Goal: Task Accomplishment & Management: Manage account settings

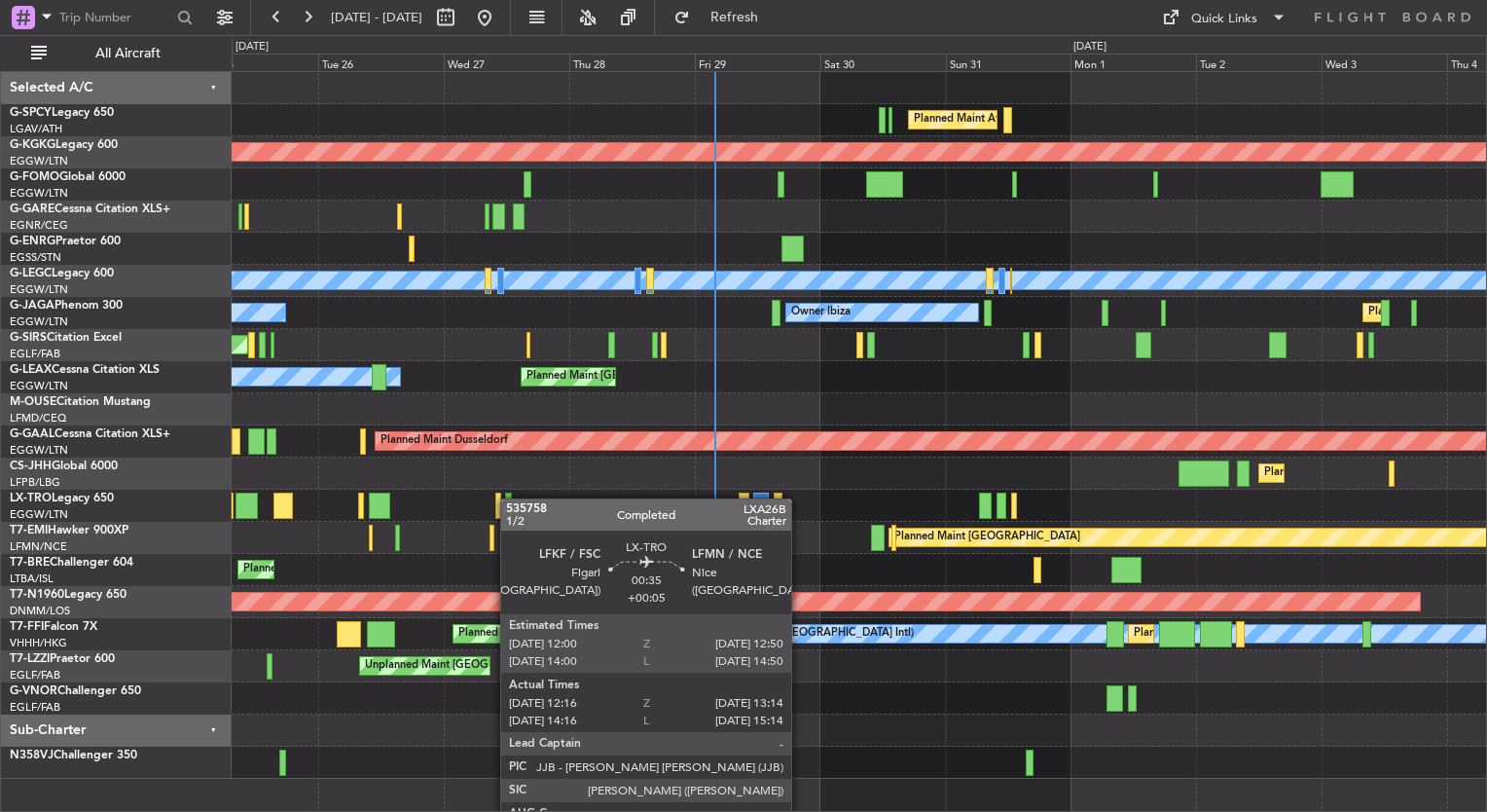
click at [509, 496] on div "Planned Maint Athens ([PERSON_NAME] Intl) AOG Maint [GEOGRAPHIC_DATA] ([GEOGRAP…" at bounding box center [858, 425] width 1255 height 706
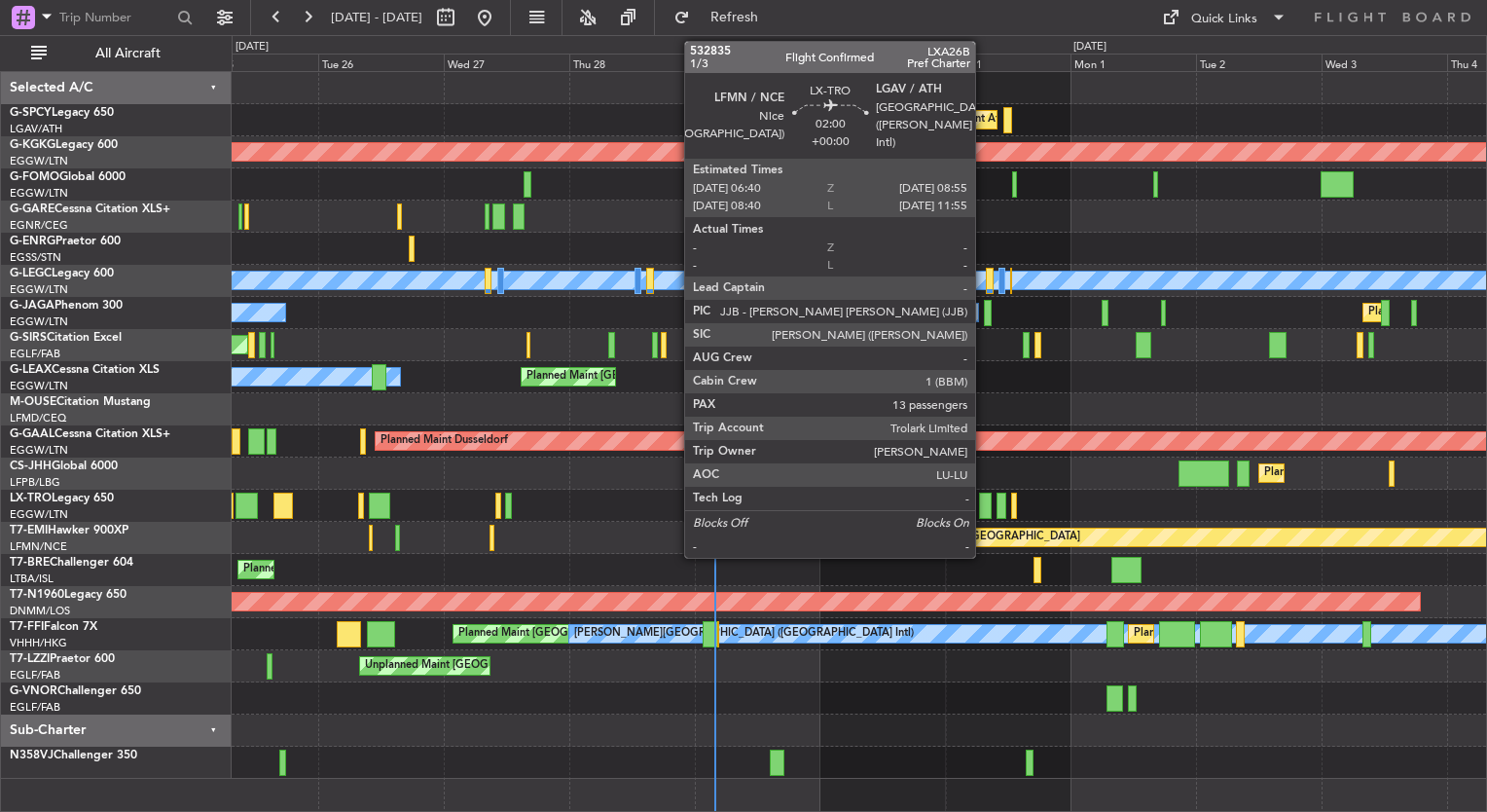
click at [984, 497] on div at bounding box center [985, 505] width 13 height 26
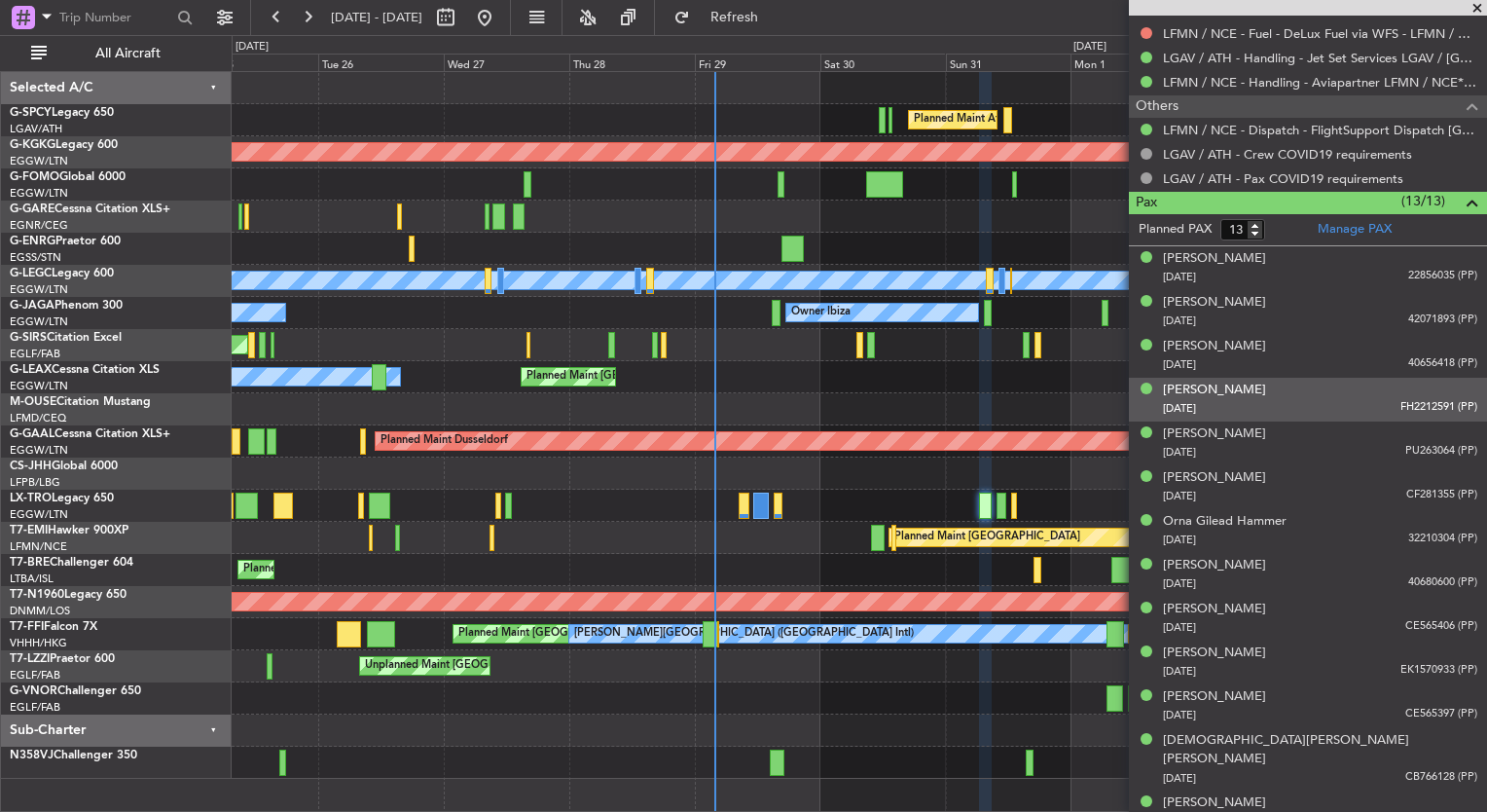
scroll to position [689, 0]
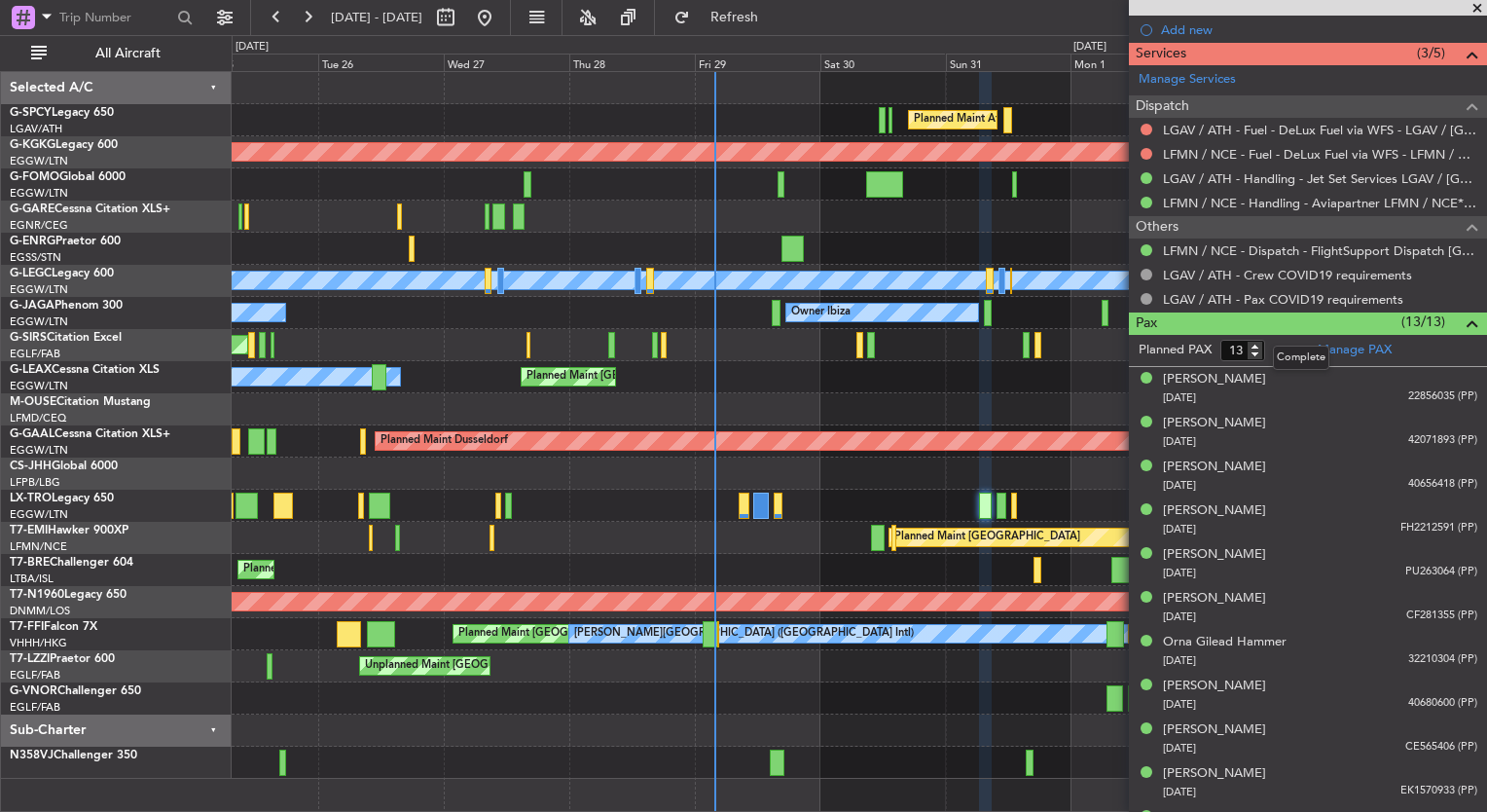
click at [1333, 337] on mat-tooltip-component "Complete" at bounding box center [1301, 357] width 83 height 52
click at [1365, 345] on link "Manage PAX" at bounding box center [1355, 350] width 74 height 20
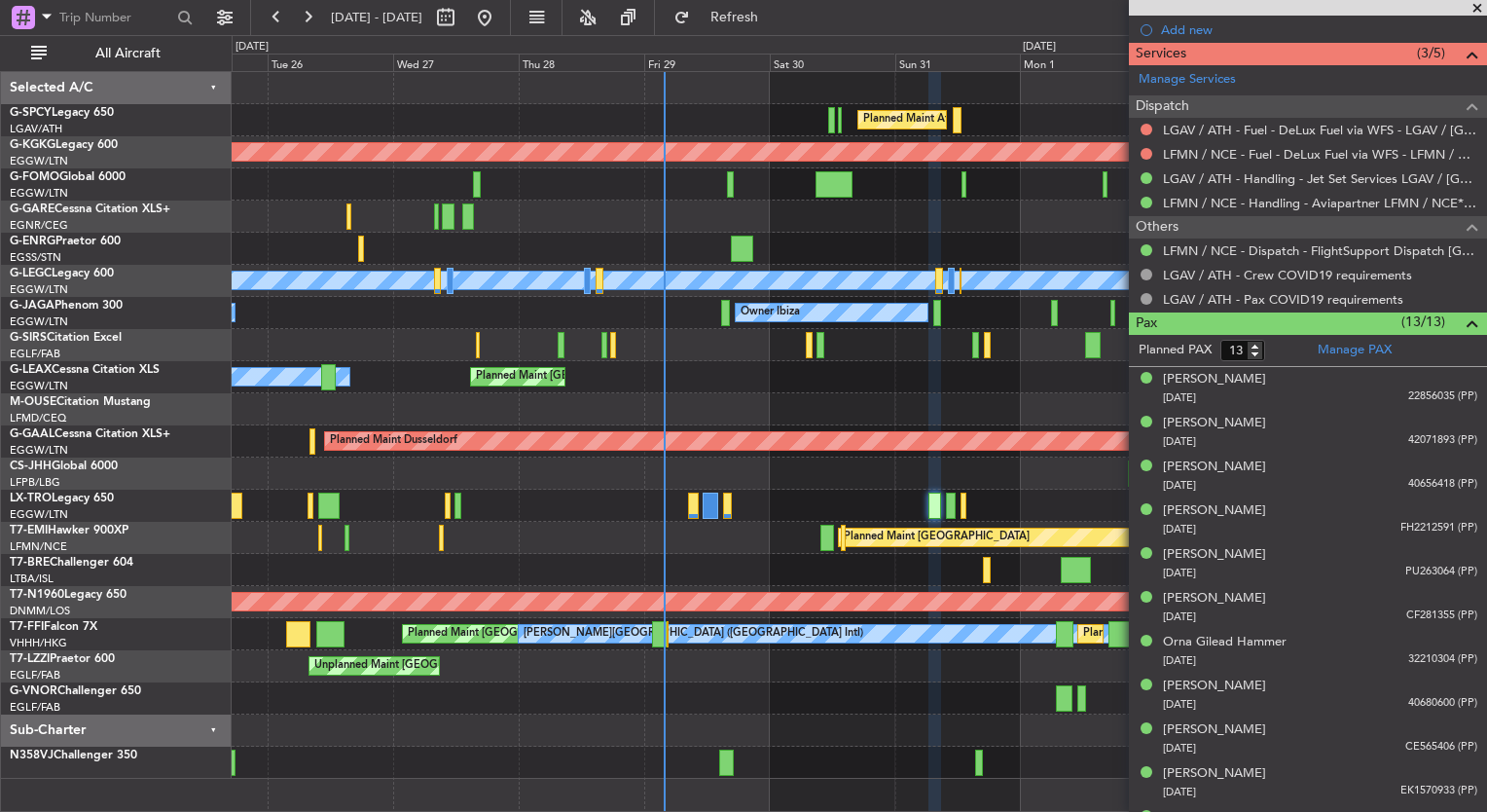
click at [480, 464] on div "Planned Maint [GEOGRAPHIC_DATA] ([GEOGRAPHIC_DATA])" at bounding box center [858, 473] width 1255 height 32
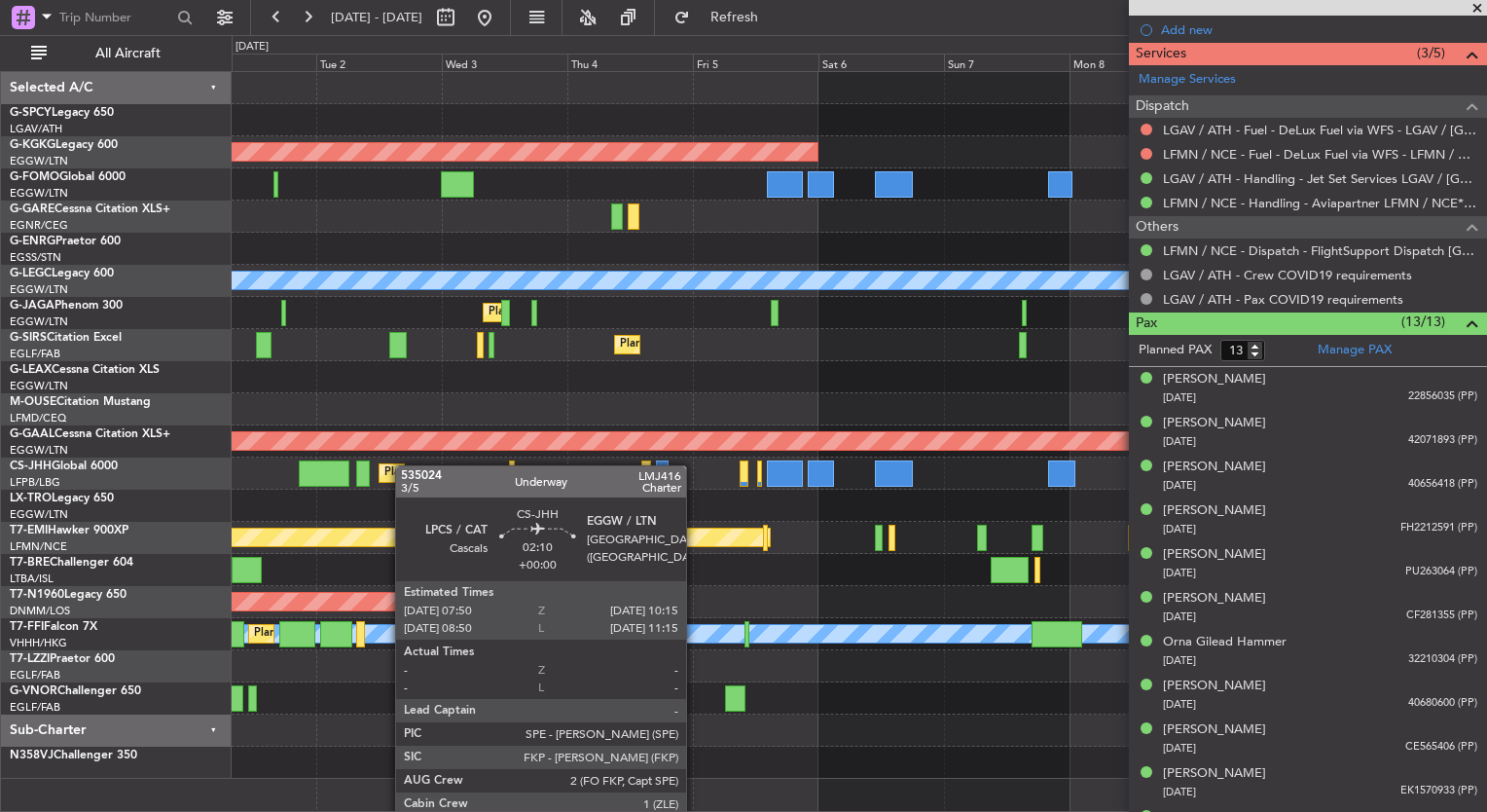
click at [368, 462] on div "Planned Maint Athens ([PERSON_NAME] Intl) AOG Maint [GEOGRAPHIC_DATA] ([GEOGRAP…" at bounding box center [858, 425] width 1255 height 706
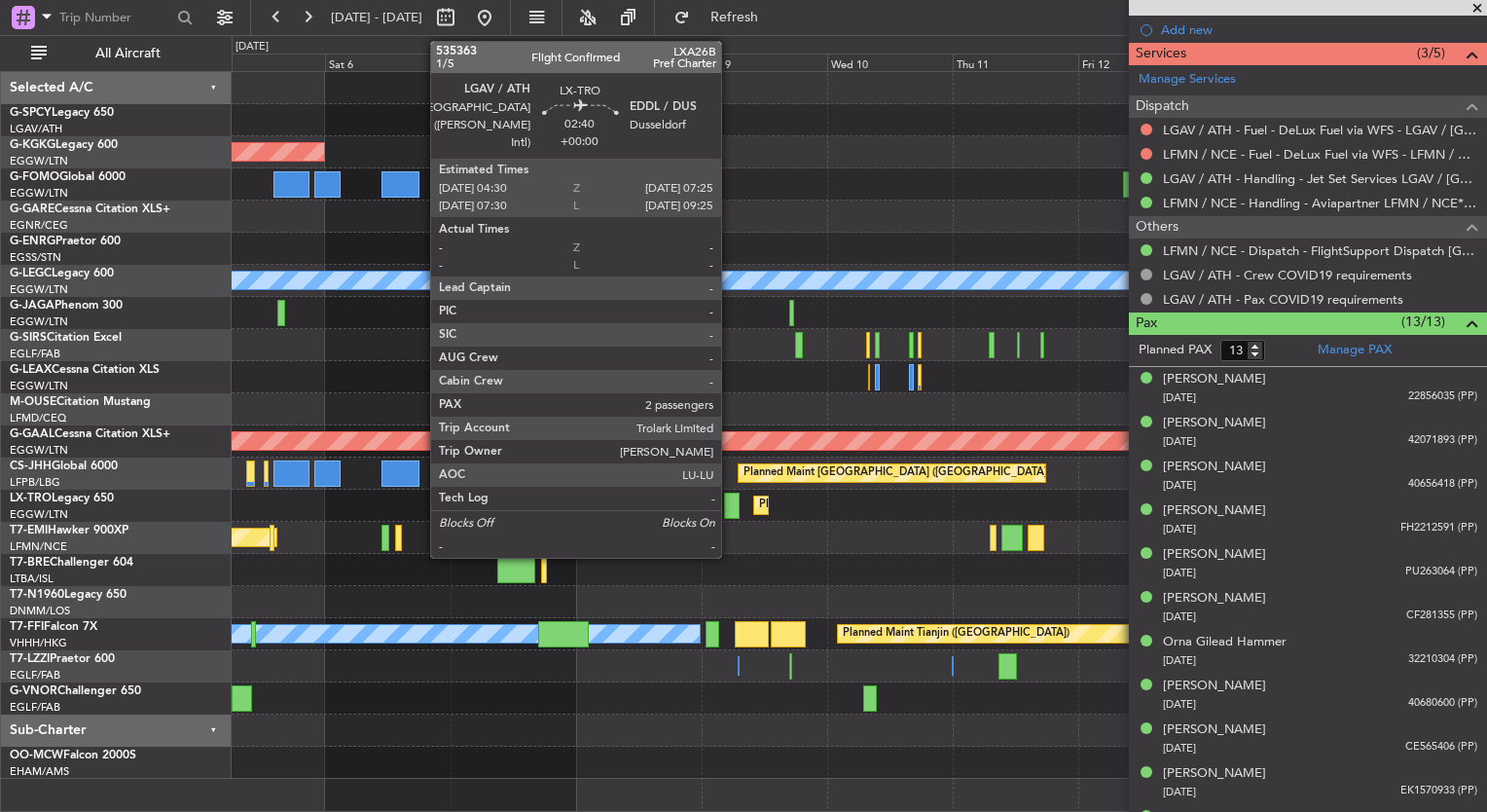
click at [730, 499] on div at bounding box center [732, 505] width 16 height 26
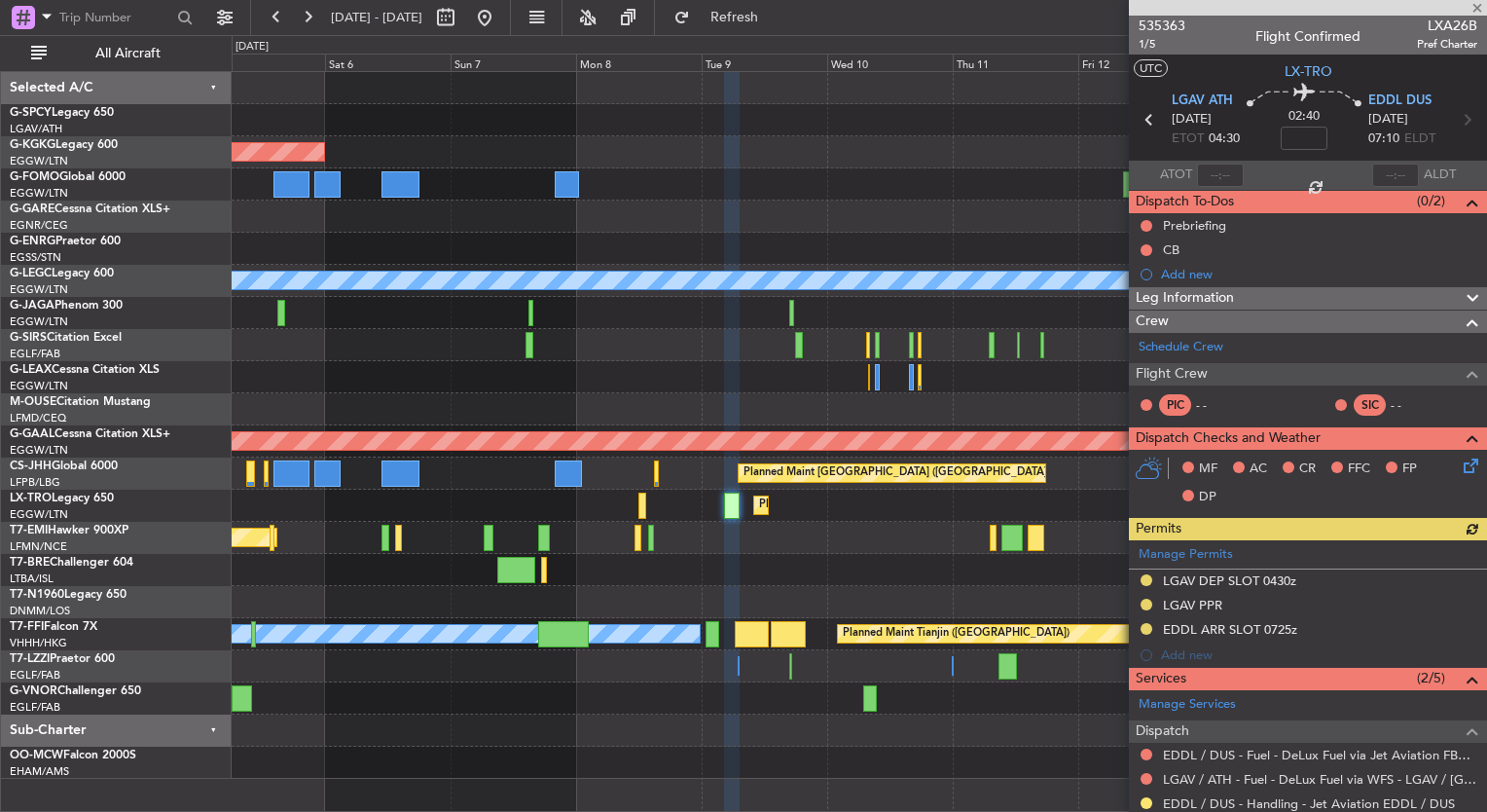
scroll to position [264, 0]
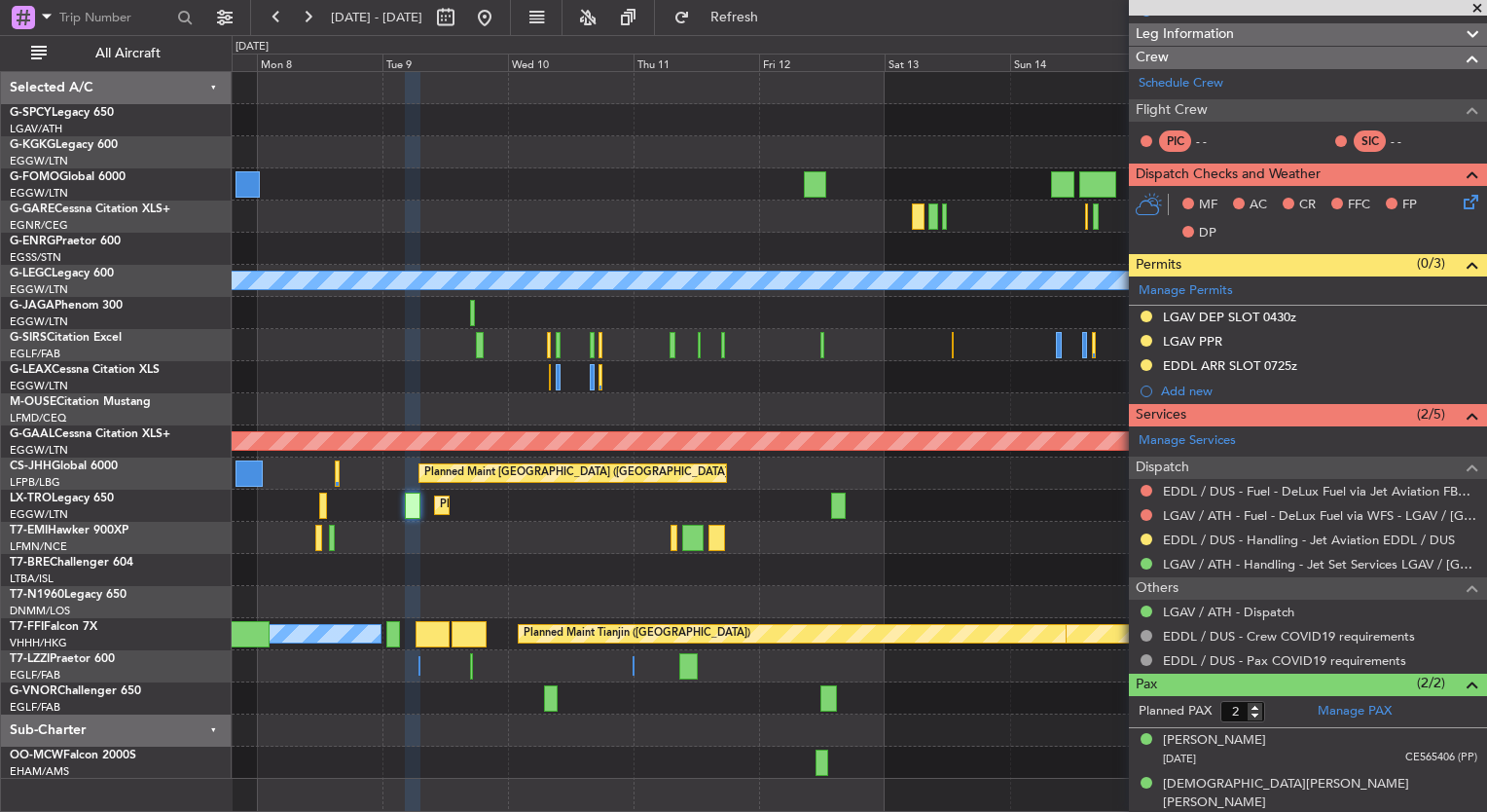
click at [546, 533] on div "AOG Maint [GEOGRAPHIC_DATA] (Ataturk) A/C Unavailable [GEOGRAPHIC_DATA] ([GEOGR…" at bounding box center [858, 425] width 1255 height 706
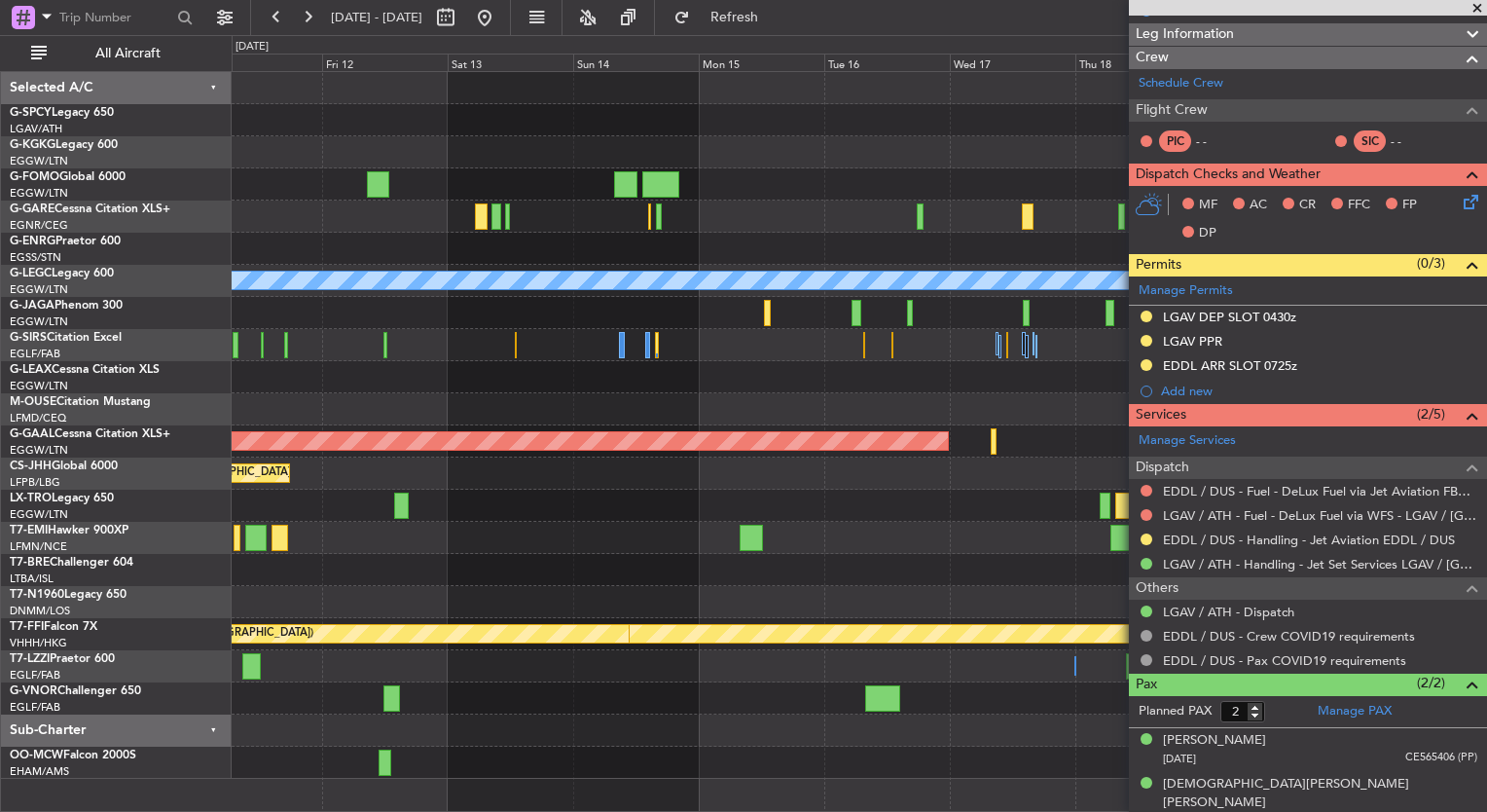
click at [461, 498] on div "A/C Unavailable [GEOGRAPHIC_DATA] ([GEOGRAPHIC_DATA]) Planned [GEOGRAPHIC_DATA]…" at bounding box center [858, 425] width 1255 height 706
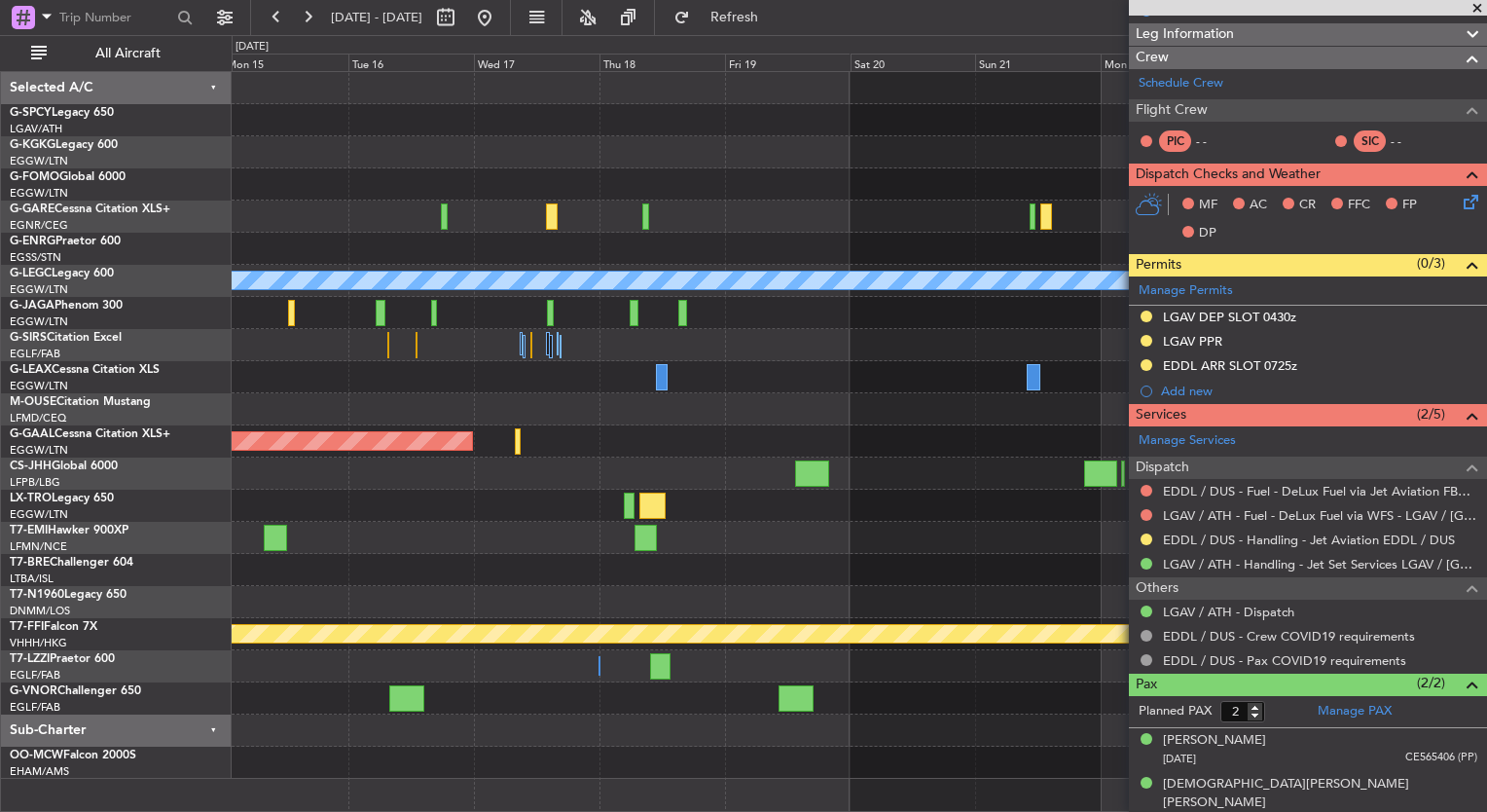
click at [624, 496] on div at bounding box center [629, 505] width 10 height 26
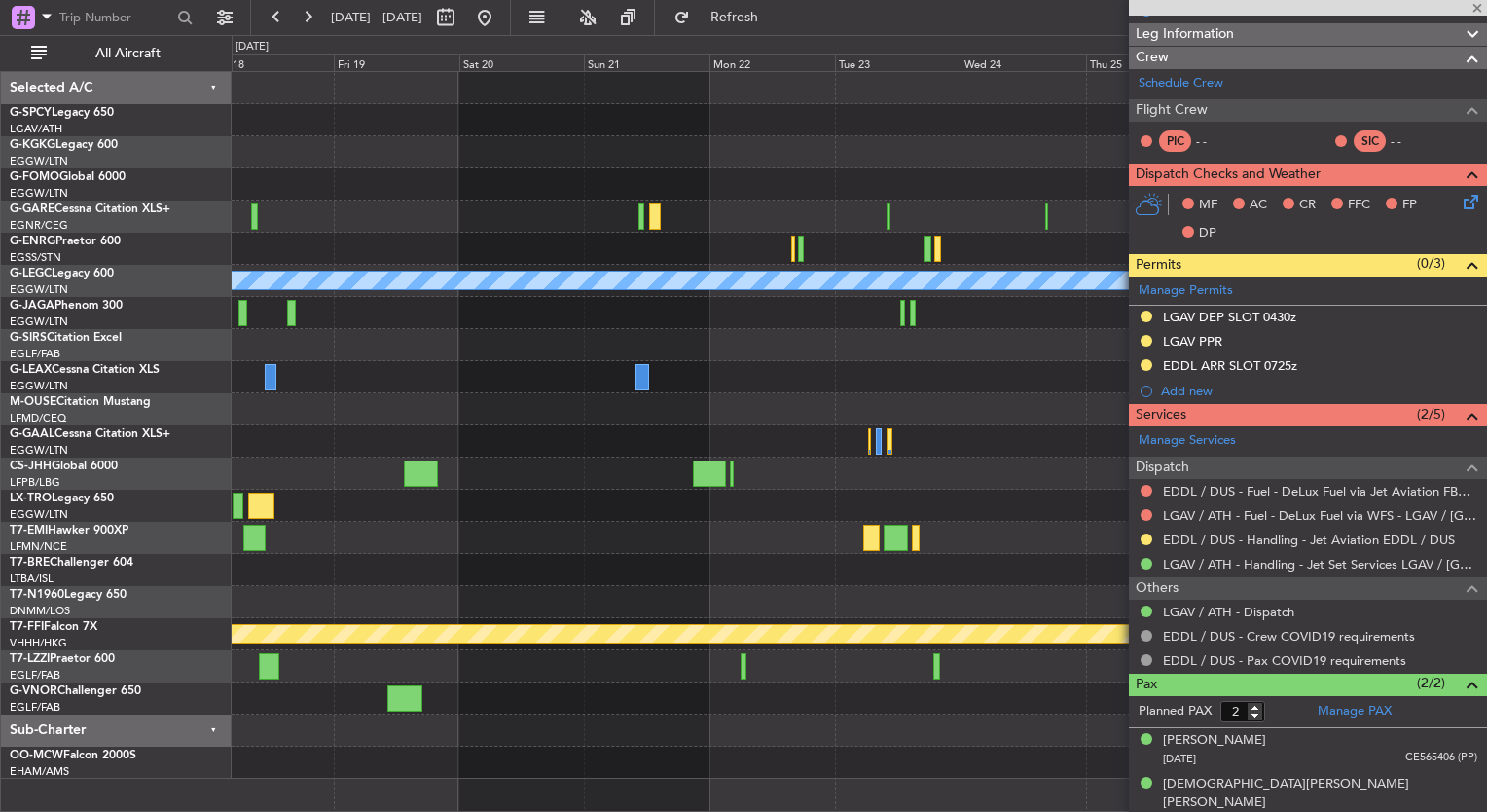
click at [494, 557] on div "A/C Unavailable [GEOGRAPHIC_DATA] ([GEOGRAPHIC_DATA]) Planned [GEOGRAPHIC_DATA]…" at bounding box center [858, 425] width 1255 height 706
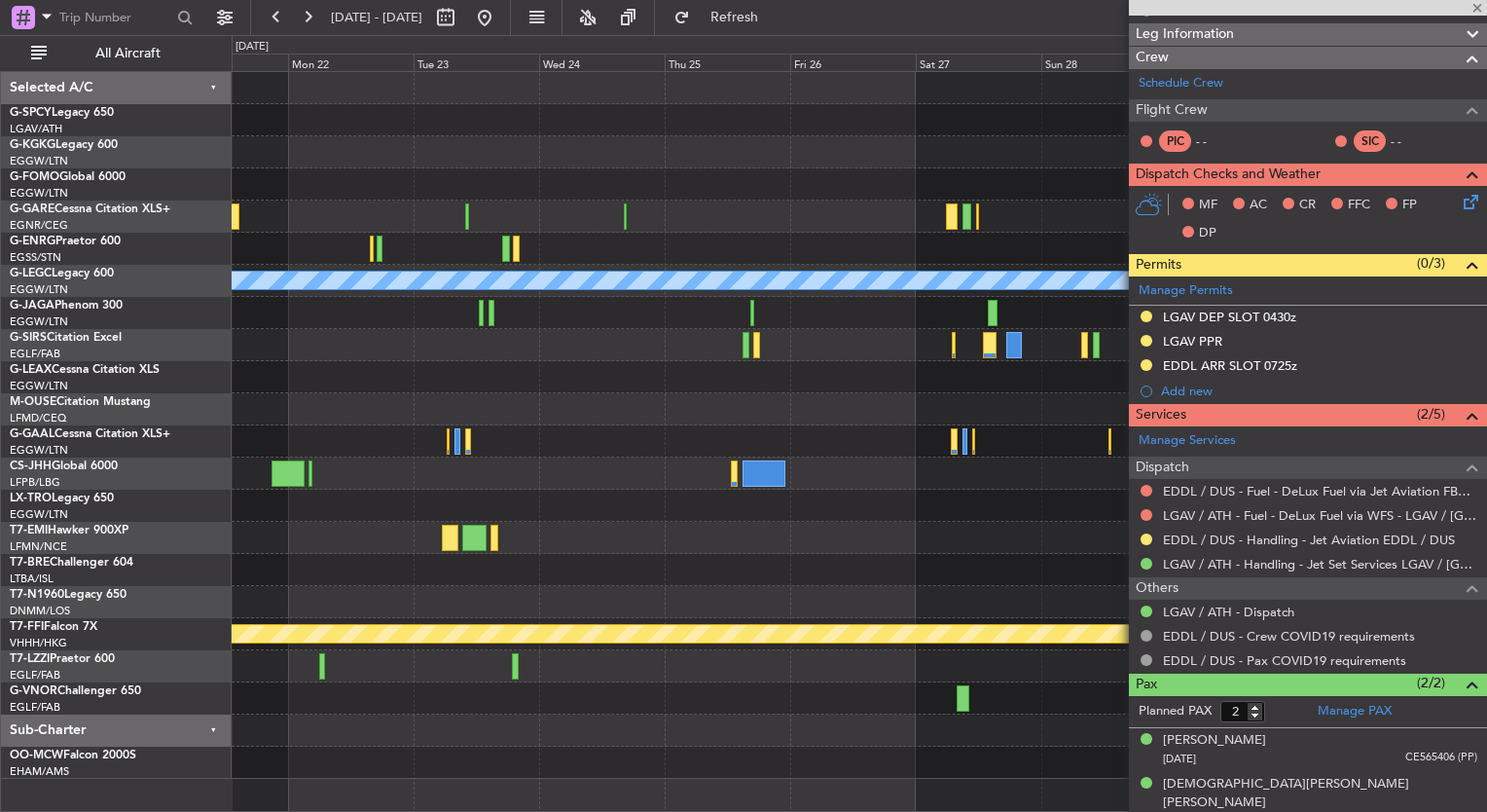
click at [510, 563] on div "A/C Unavailable [GEOGRAPHIC_DATA] ([GEOGRAPHIC_DATA]) Planned Maint Geneva ([GE…" at bounding box center [858, 425] width 1255 height 706
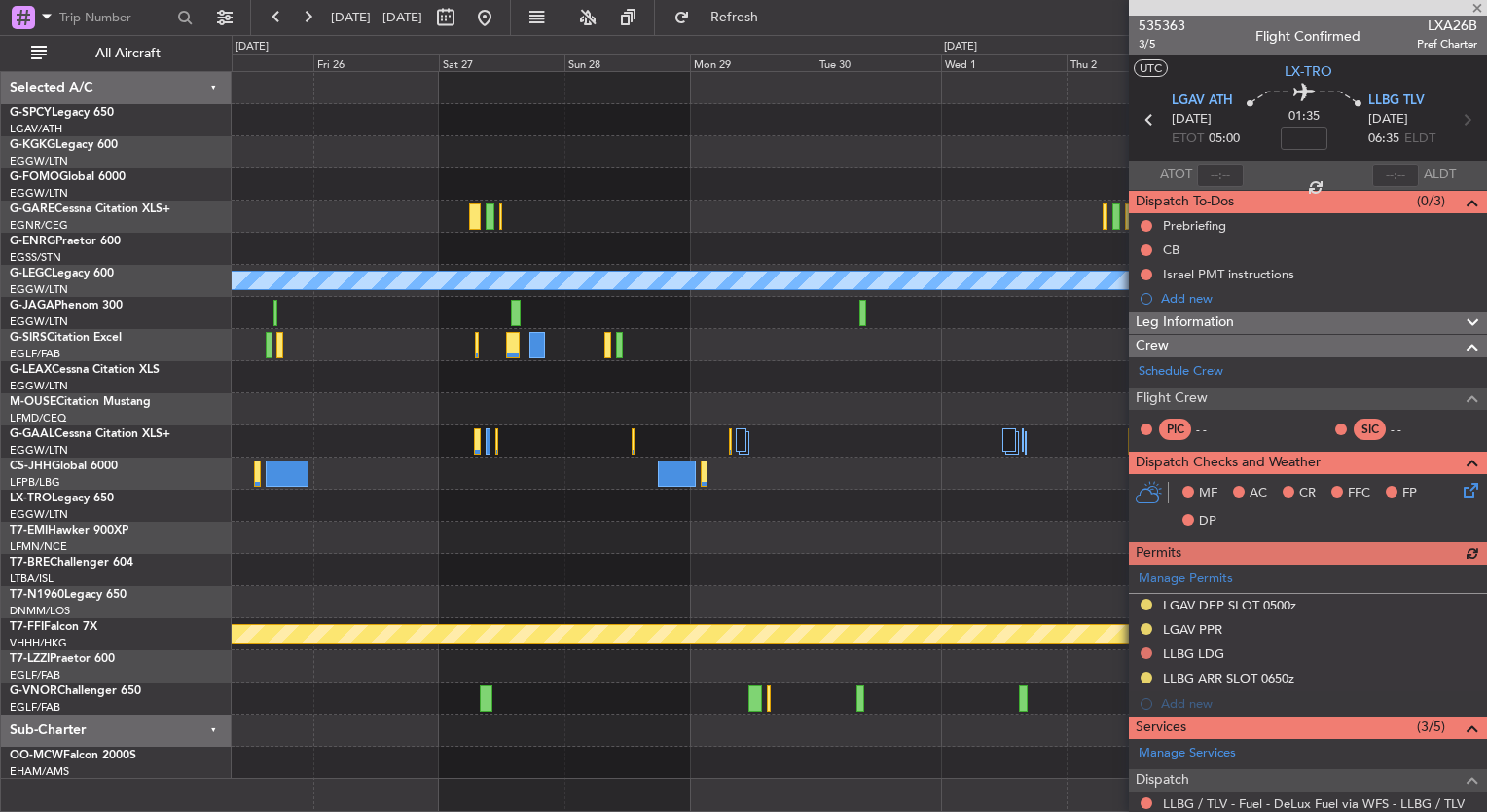
click at [531, 595] on div "A/C Unavailable [GEOGRAPHIC_DATA] ([GEOGRAPHIC_DATA]) Planned Maint Geneva ([GE…" at bounding box center [858, 425] width 1255 height 706
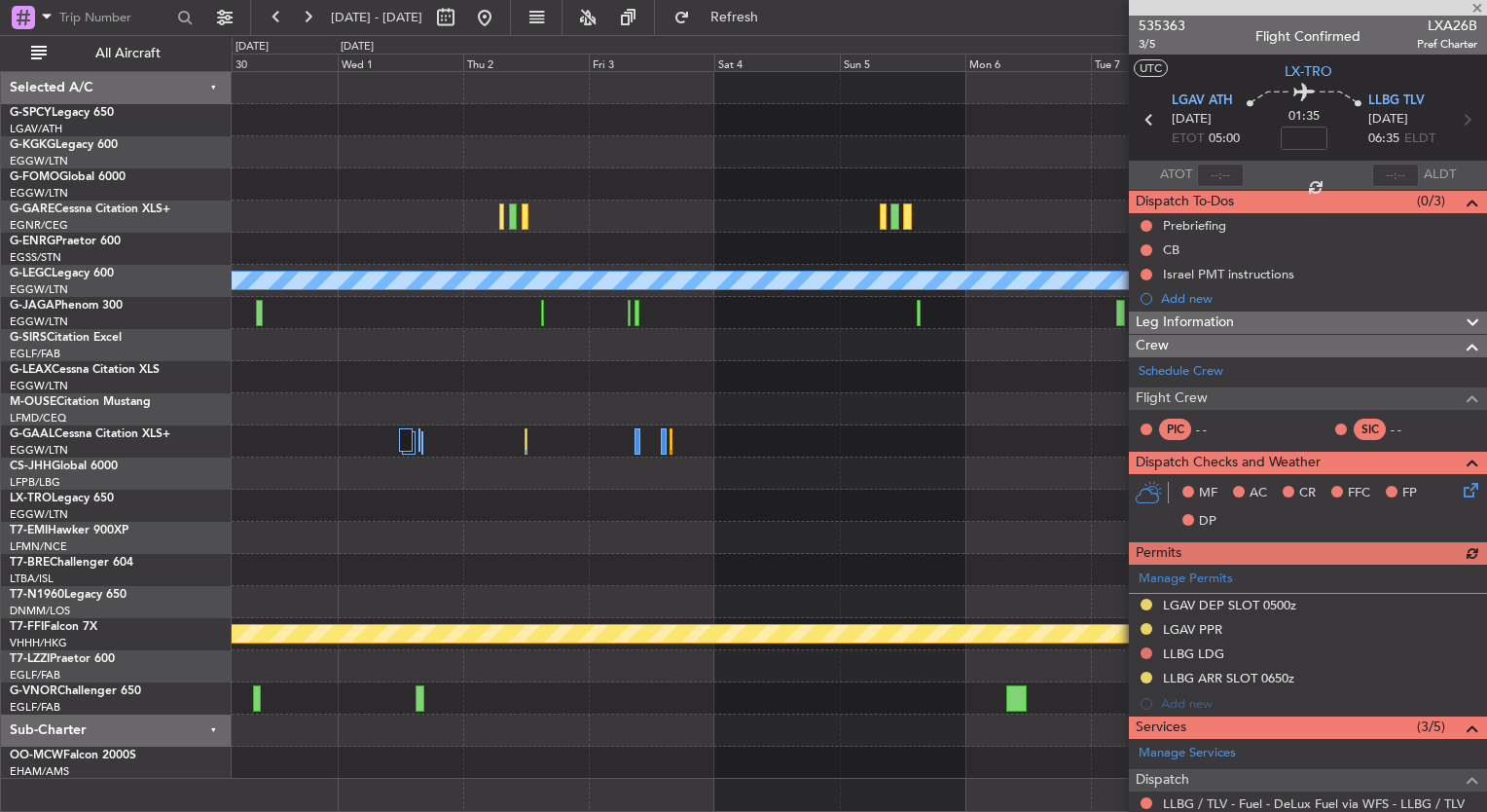
click at [397, 617] on div "A/C Unavailable [GEOGRAPHIC_DATA] ([GEOGRAPHIC_DATA]) Planned Maint Geneva ([GE…" at bounding box center [858, 425] width 1255 height 706
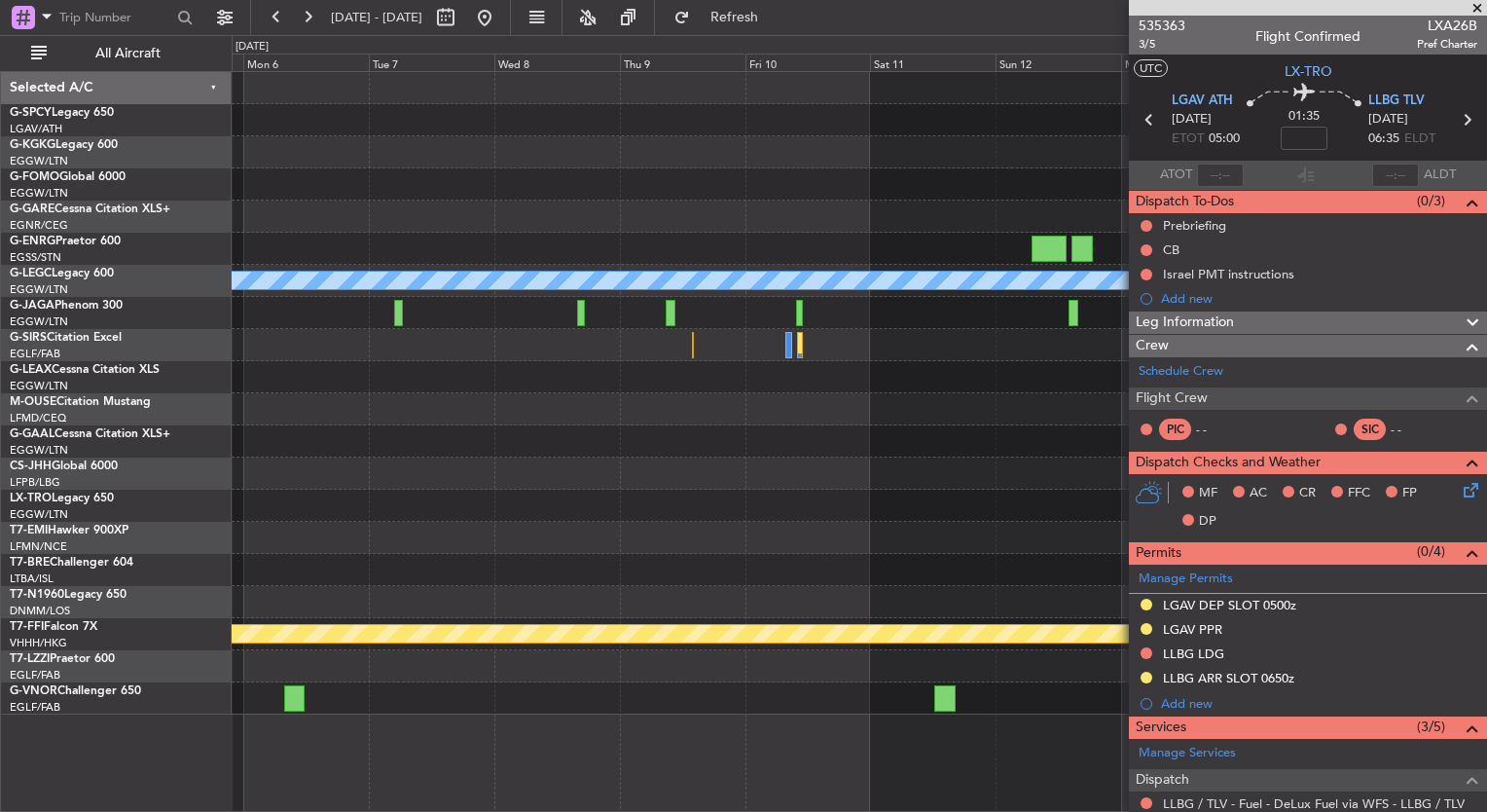
click at [198, 463] on div "A/C Unavailable [GEOGRAPHIC_DATA] ([GEOGRAPHIC_DATA]) Owner [GEOGRAPHIC_DATA] (…" at bounding box center [744, 424] width 1487 height 777
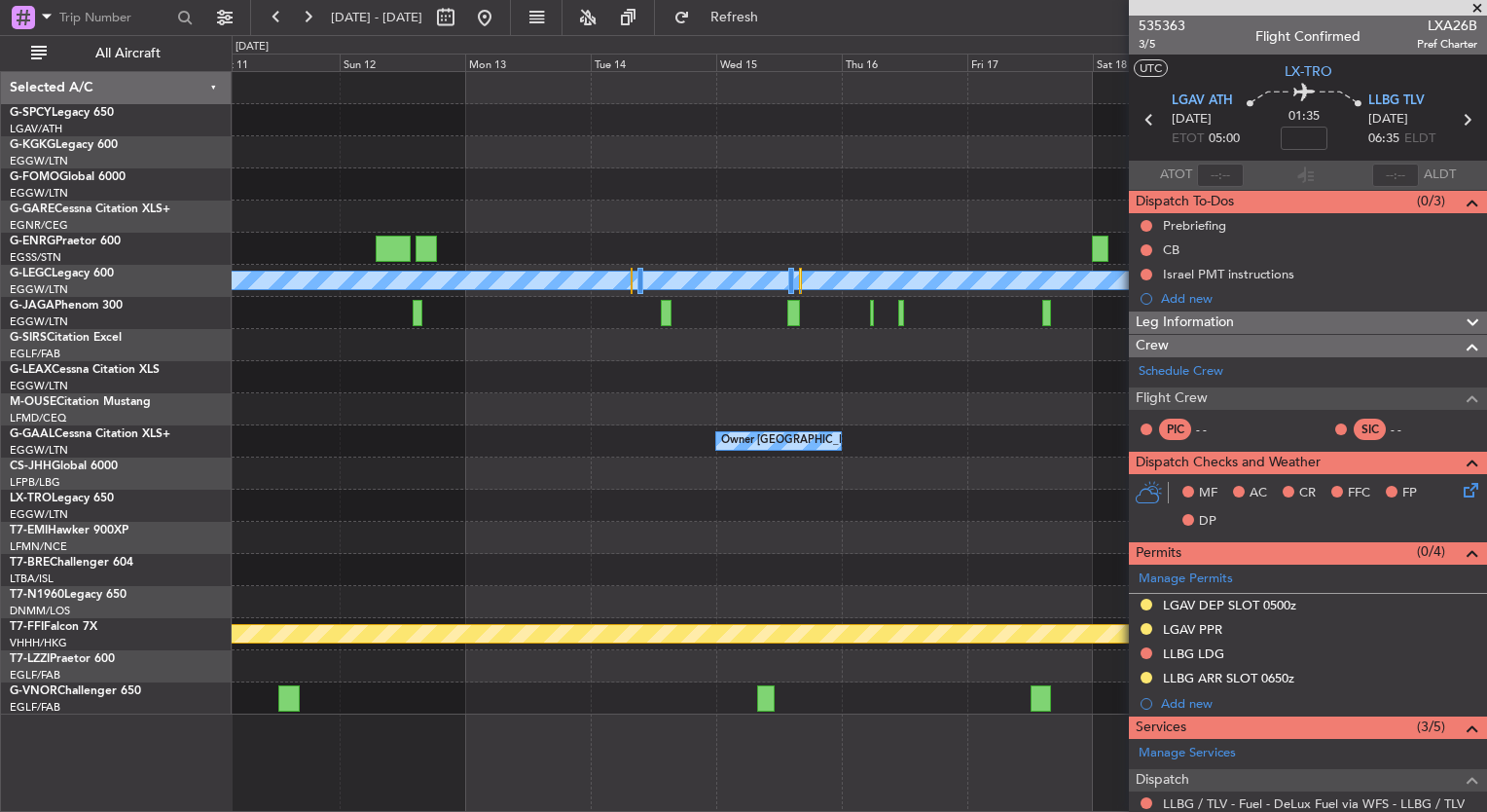
click at [338, 521] on div "A/C Unavailable [GEOGRAPHIC_DATA] ([GEOGRAPHIC_DATA]) Owner [GEOGRAPHIC_DATA] (…" at bounding box center [858, 392] width 1255 height 642
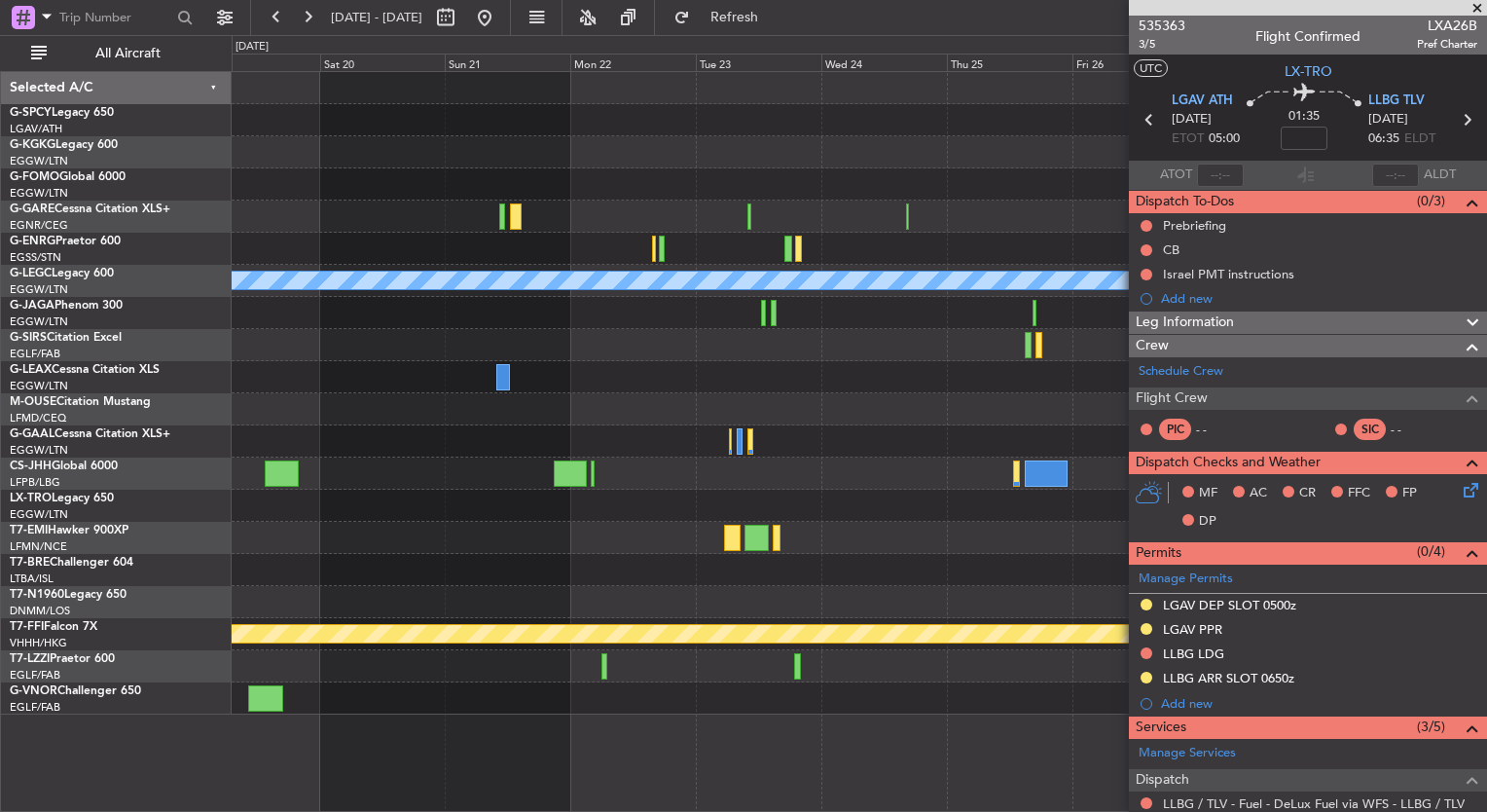
click at [1070, 525] on div "A/C Unavailable [GEOGRAPHIC_DATA] ([GEOGRAPHIC_DATA]) Planned [GEOGRAPHIC_DATA]…" at bounding box center [858, 392] width 1255 height 642
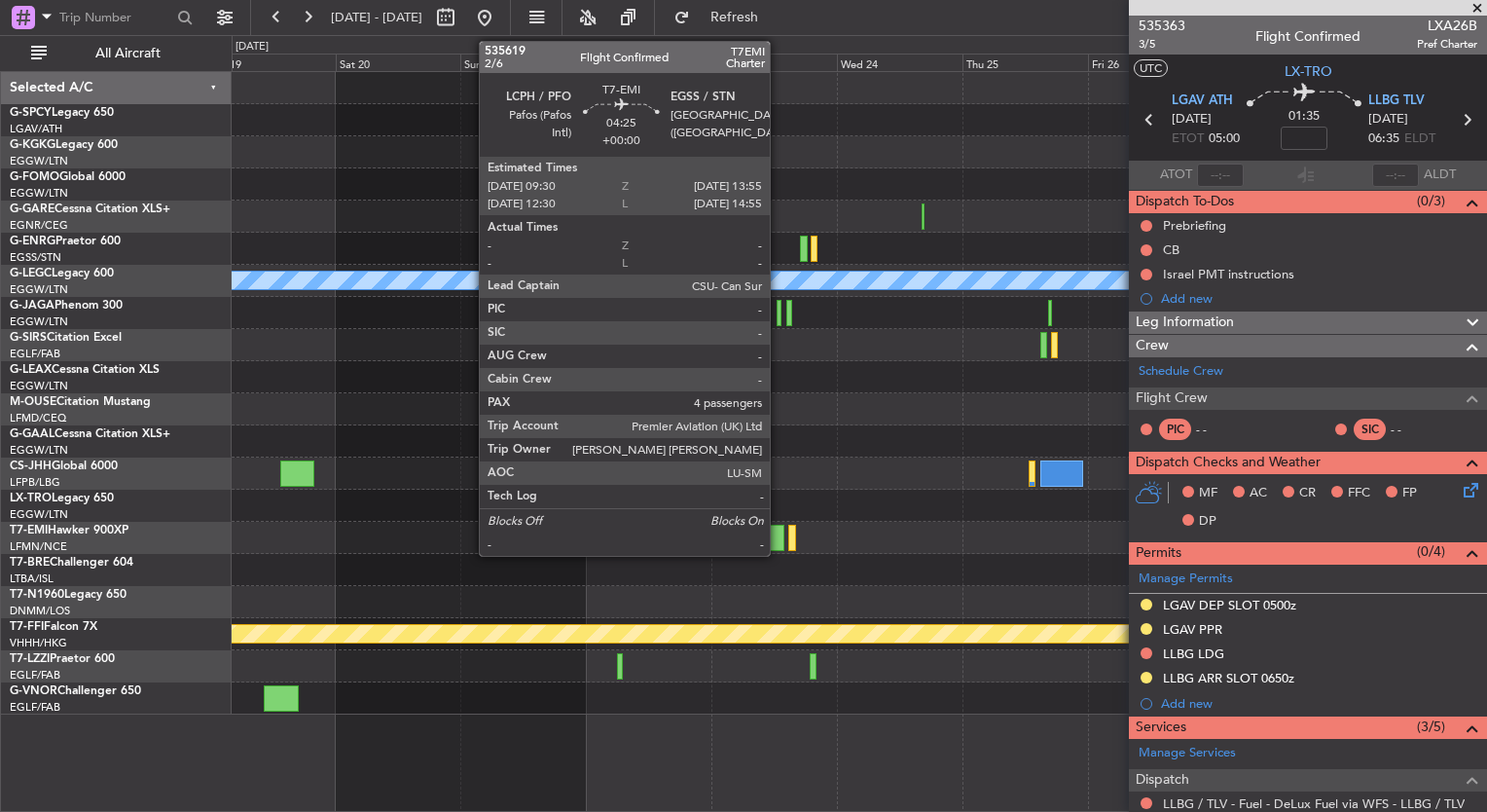
click at [779, 543] on div at bounding box center [772, 537] width 24 height 26
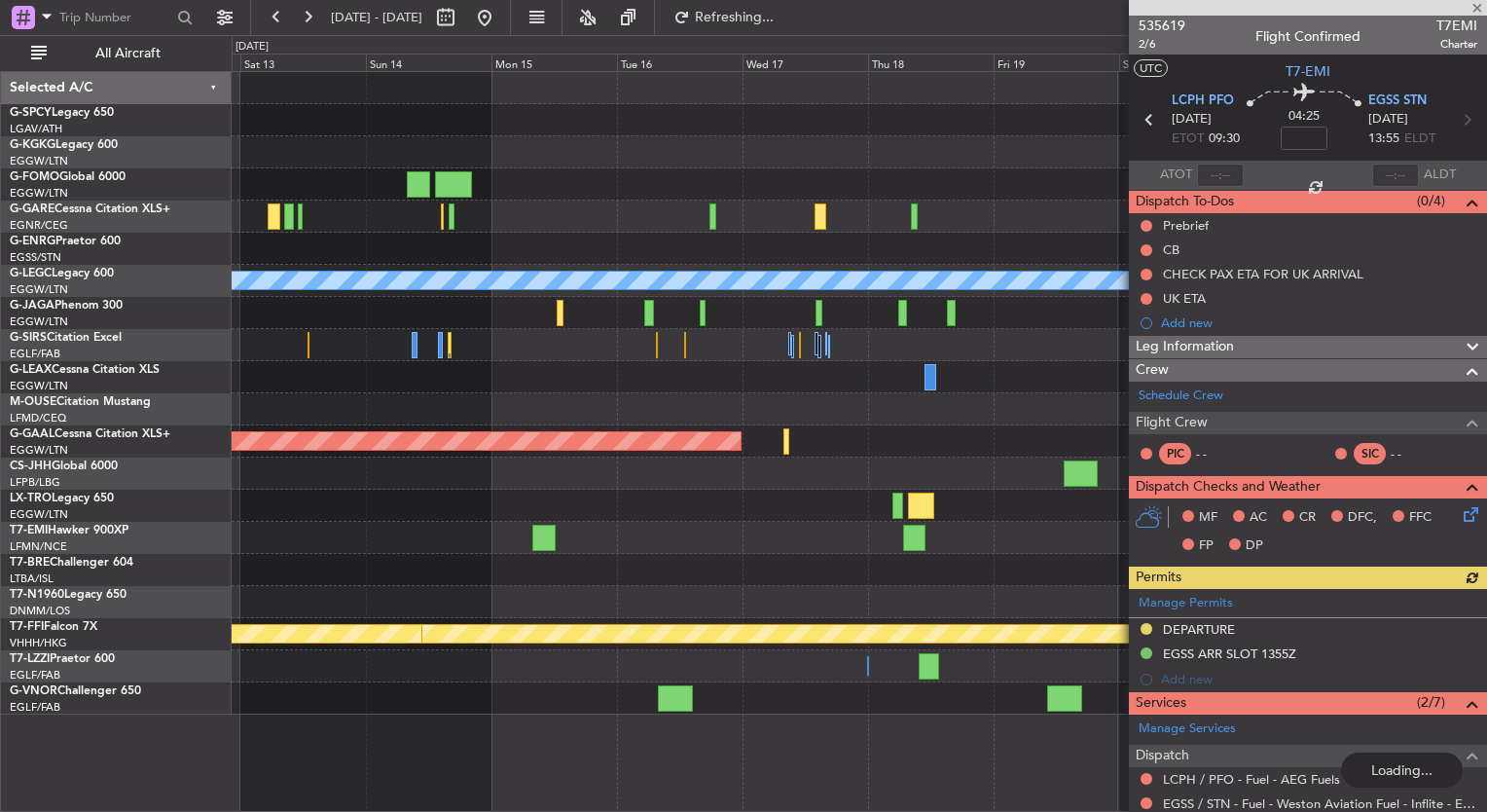
click at [911, 518] on div at bounding box center [858, 505] width 1255 height 32
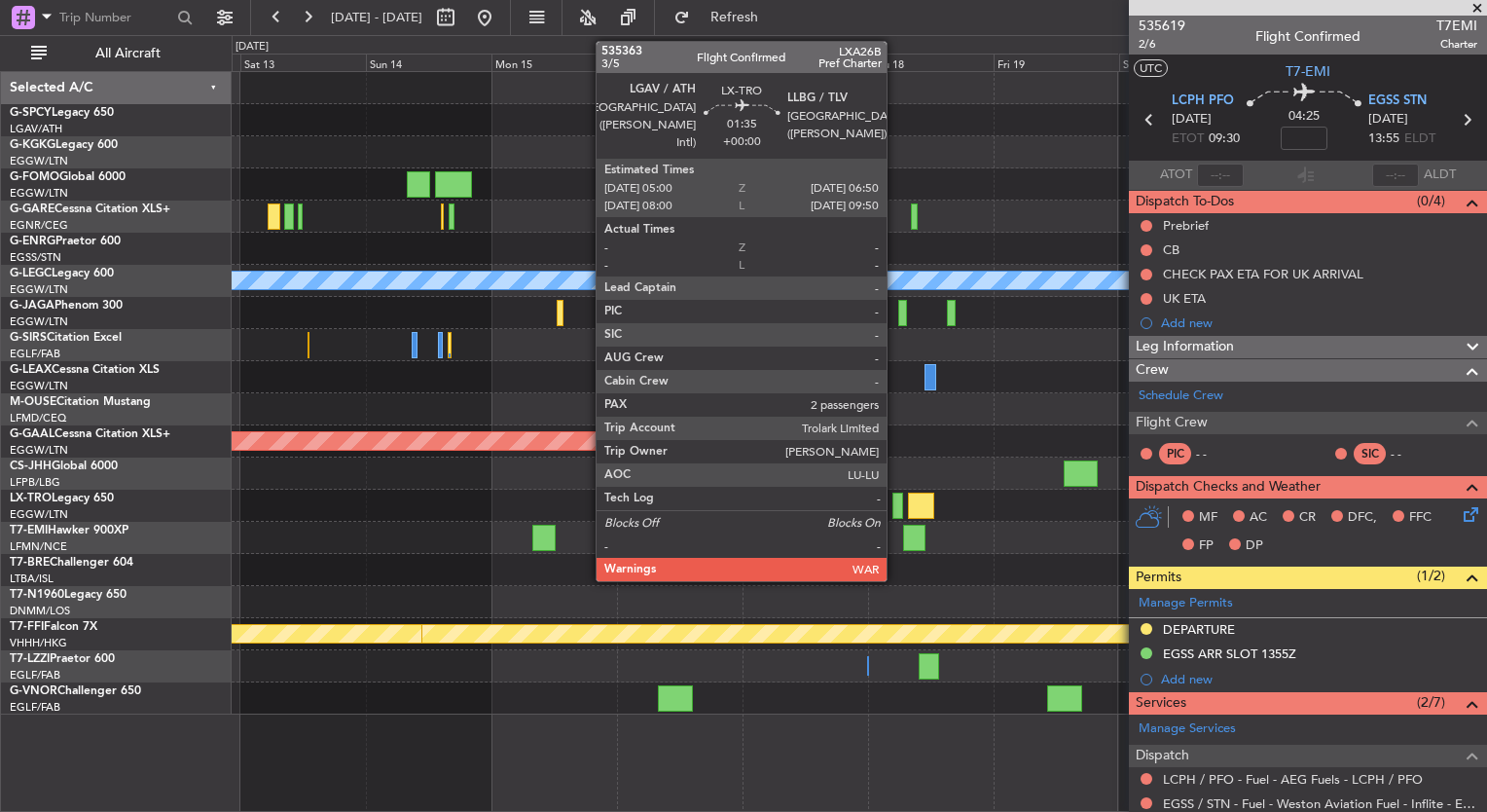
click at [896, 515] on div at bounding box center [897, 505] width 10 height 26
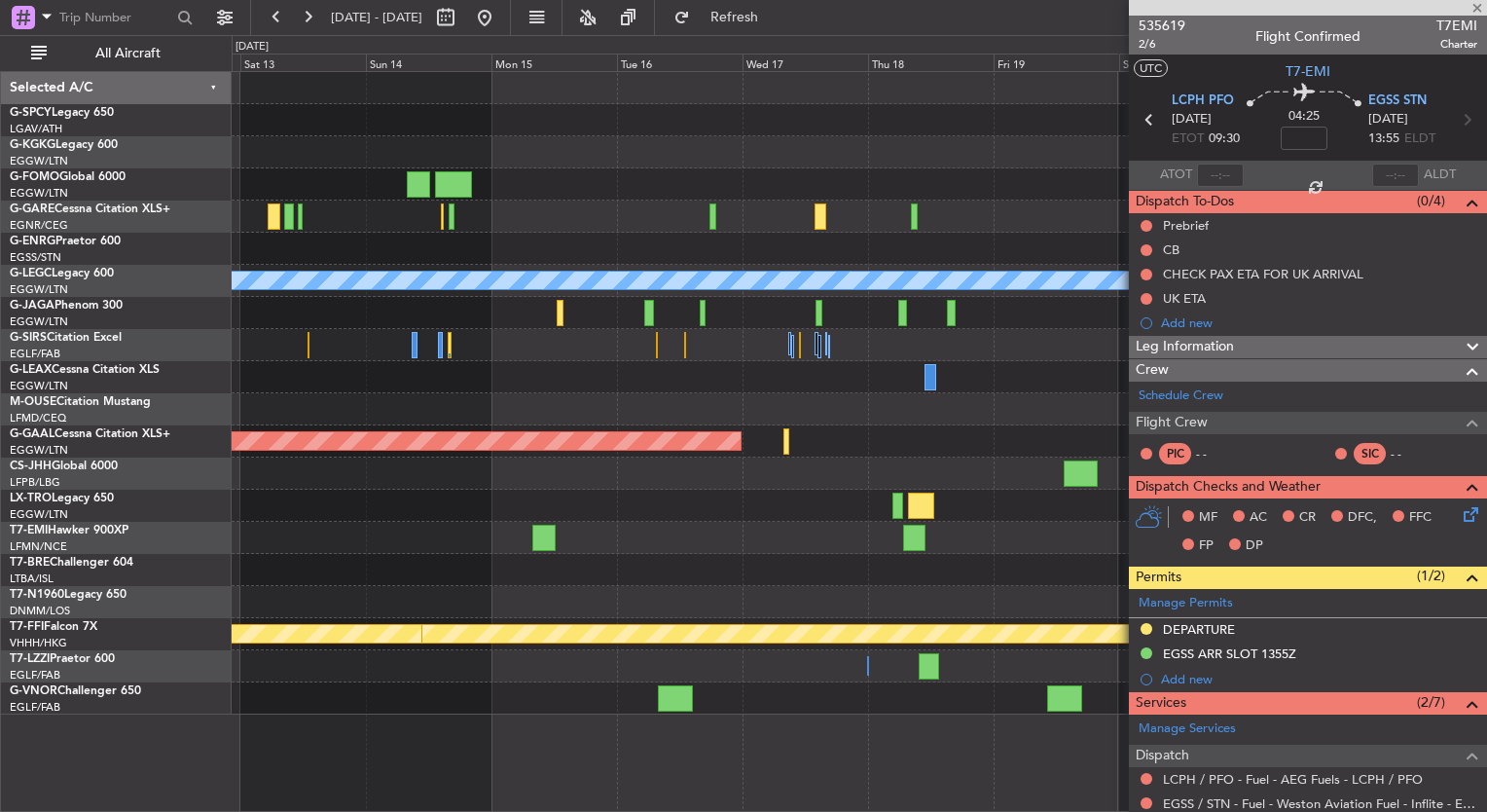
type input "2"
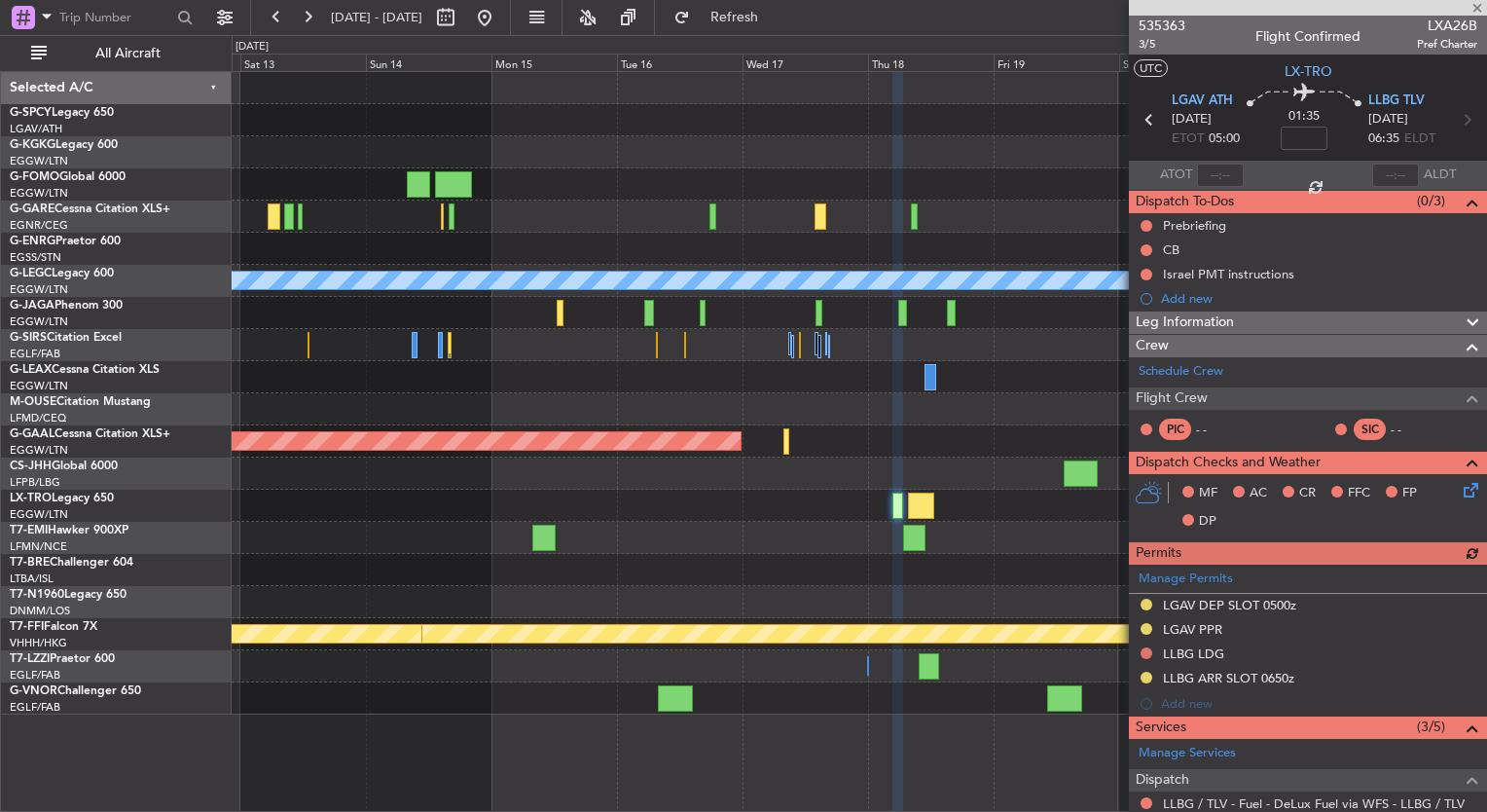
scroll to position [312, 0]
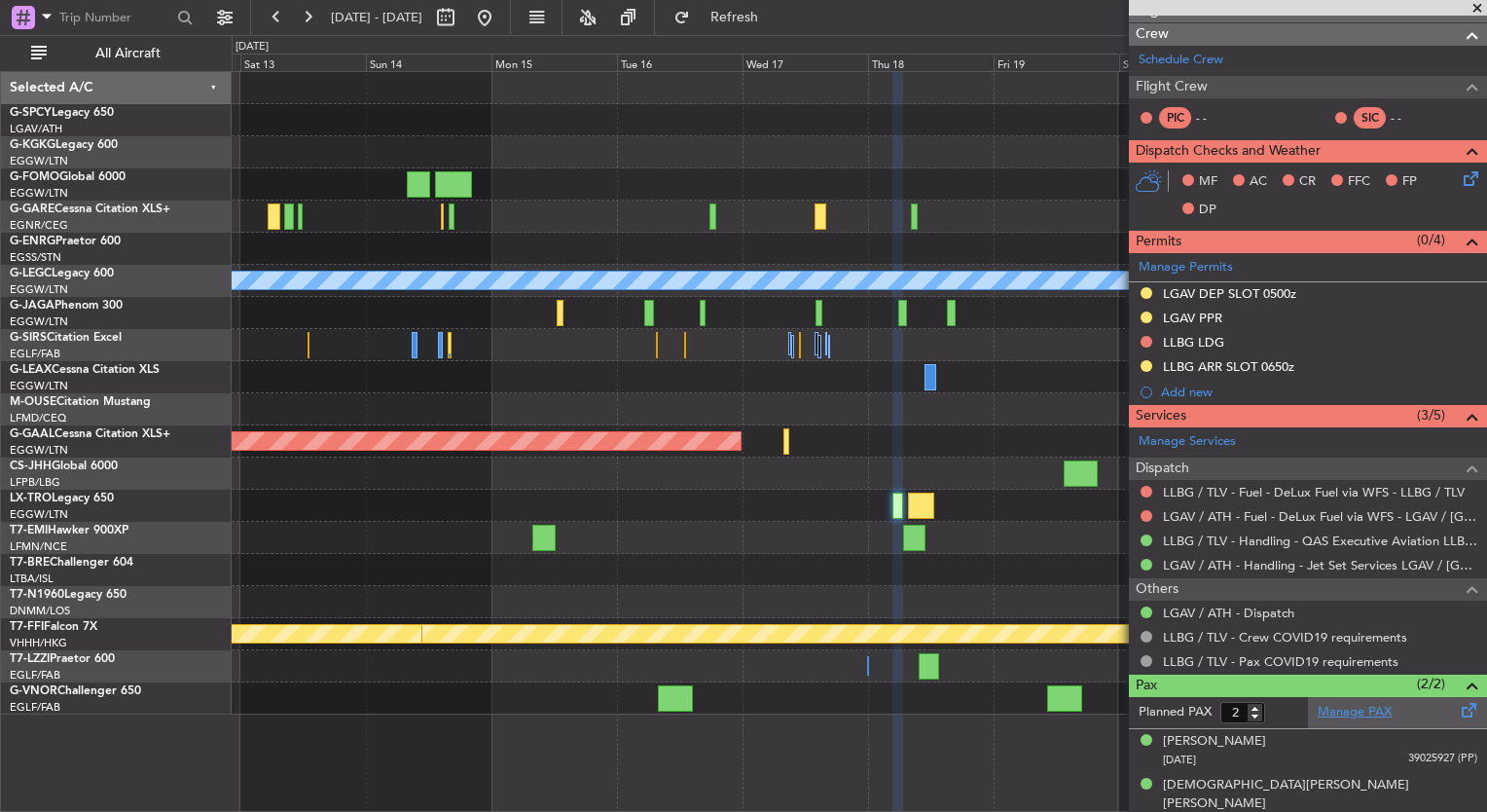
click at [1353, 706] on link "Manage PAX" at bounding box center [1355, 712] width 74 height 20
